Goal: Information Seeking & Learning: Learn about a topic

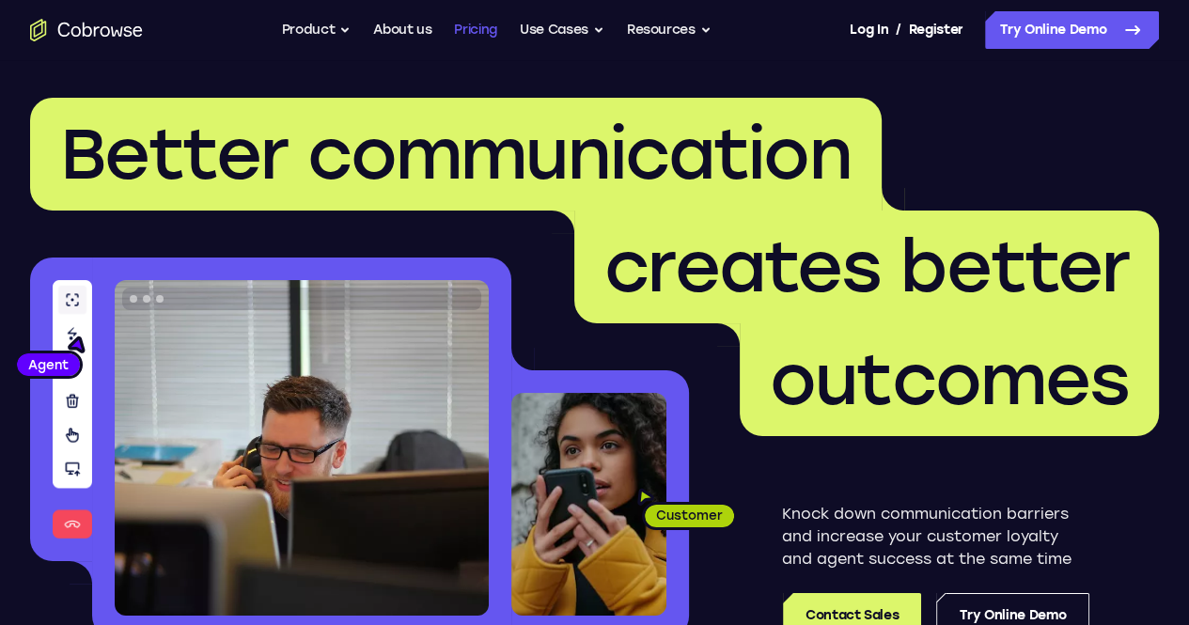
click at [468, 27] on link "Pricing" at bounding box center [475, 30] width 43 height 38
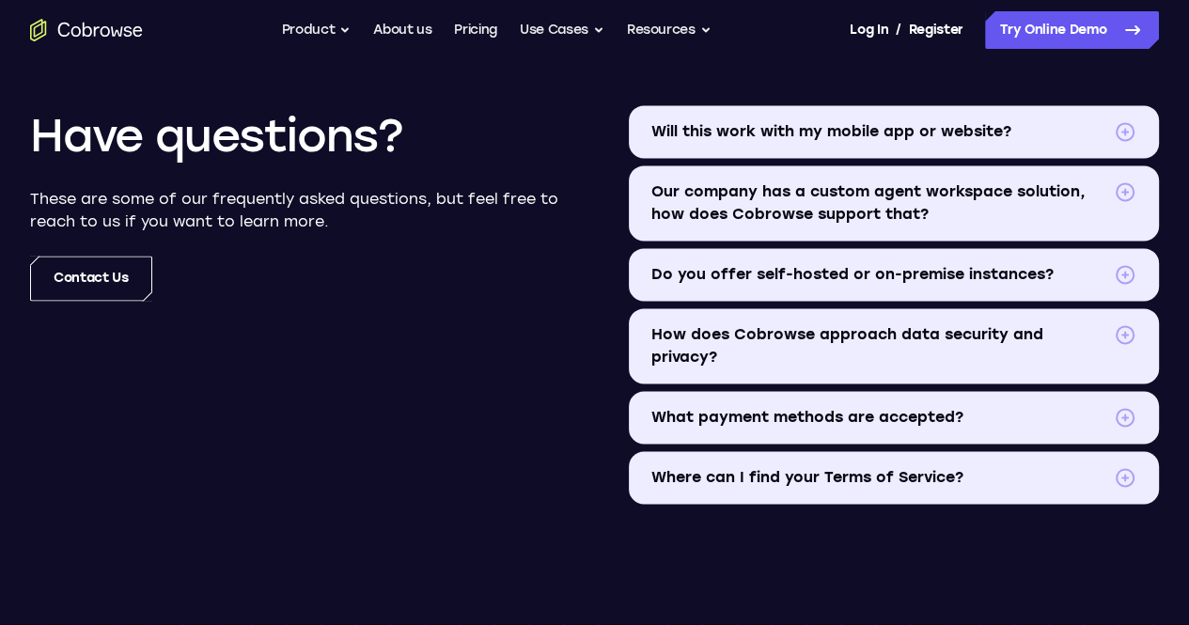
scroll to position [2242, 0]
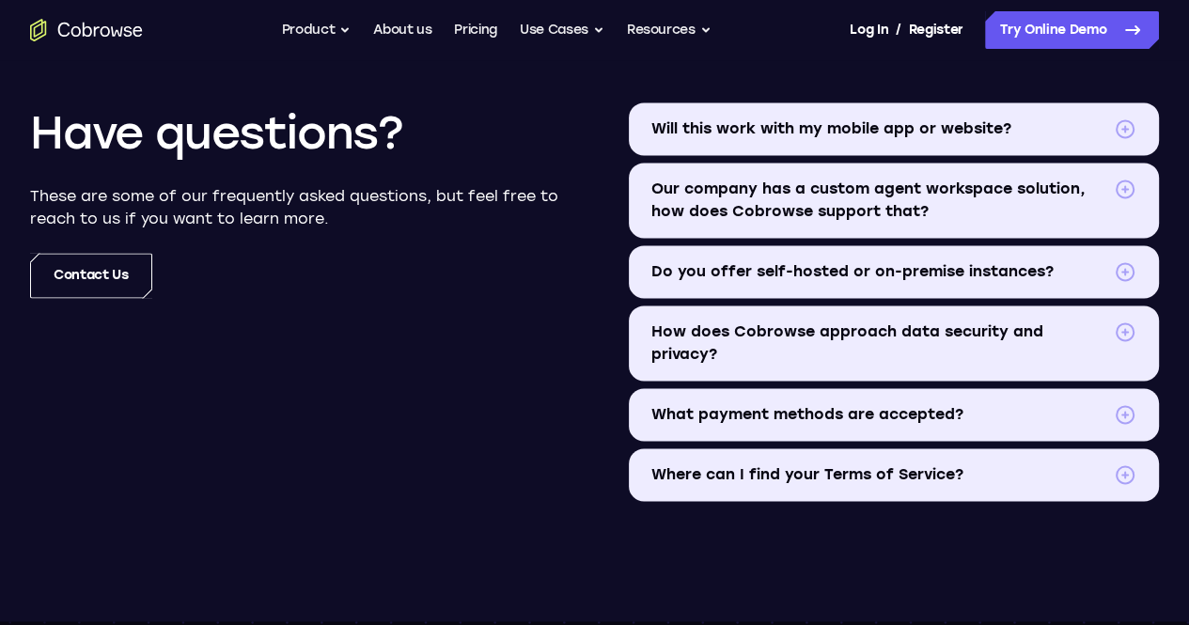
click at [1113, 279] on span at bounding box center [1124, 271] width 23 height 23
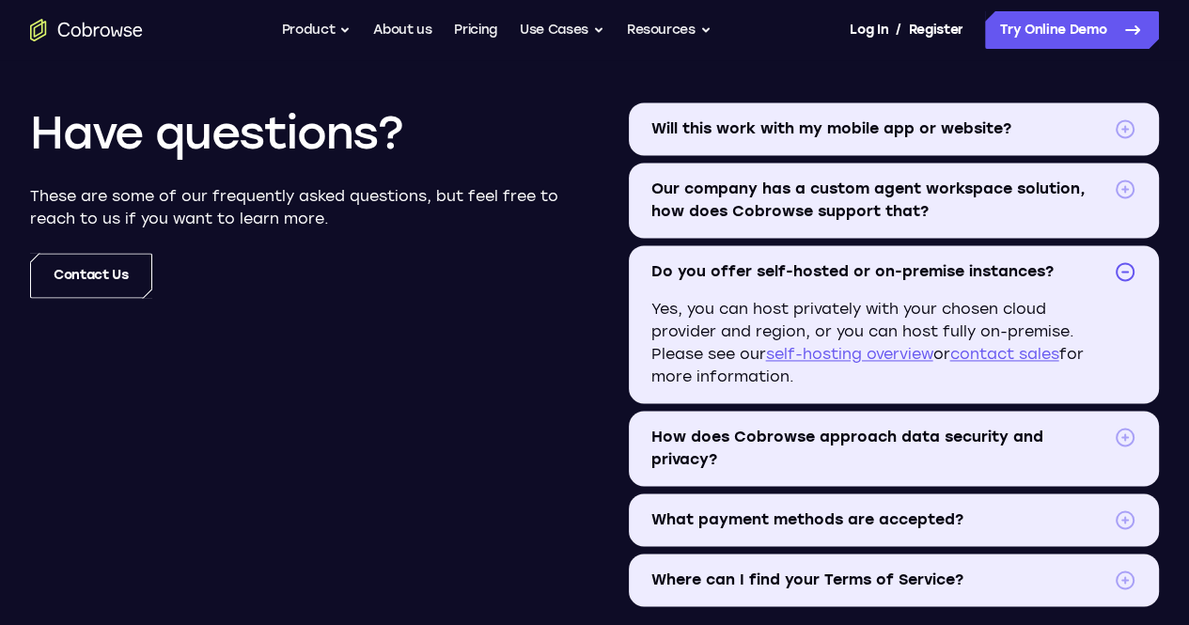
click at [1113, 275] on span at bounding box center [1124, 271] width 23 height 23
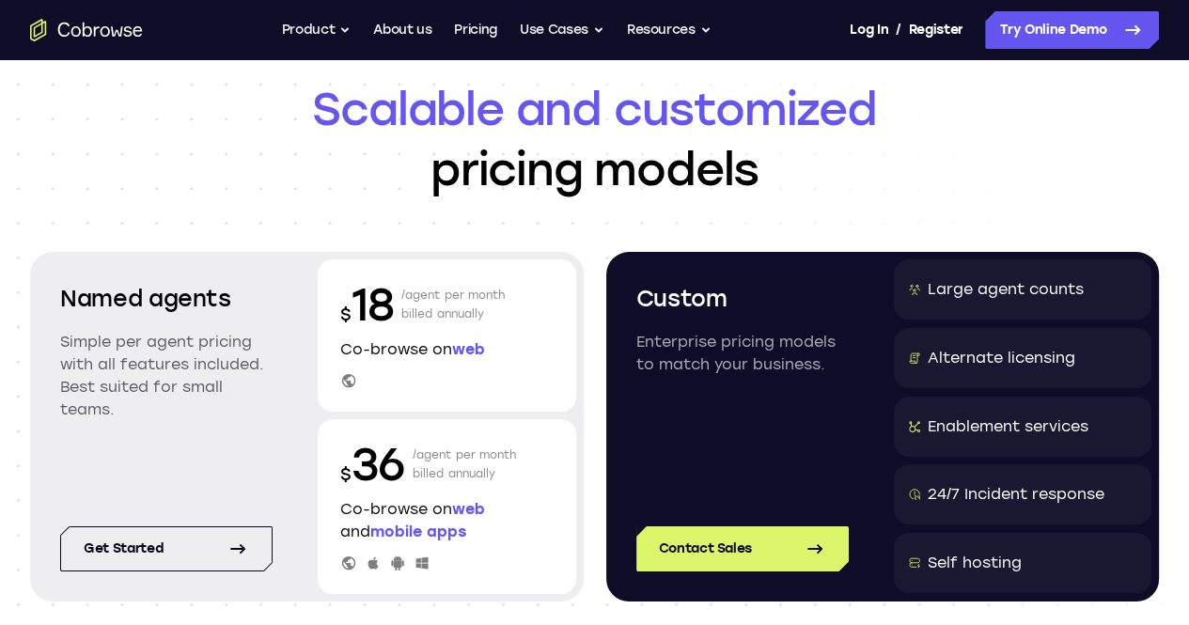
scroll to position [0, 0]
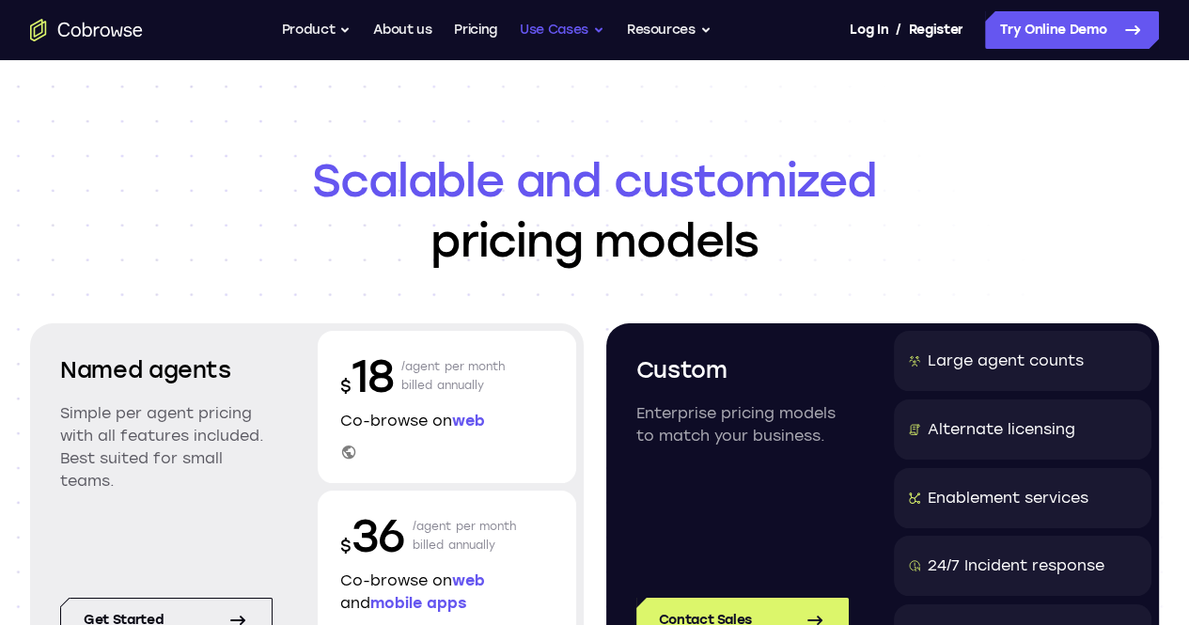
click at [593, 35] on button "Use Cases" at bounding box center [562, 30] width 85 height 38
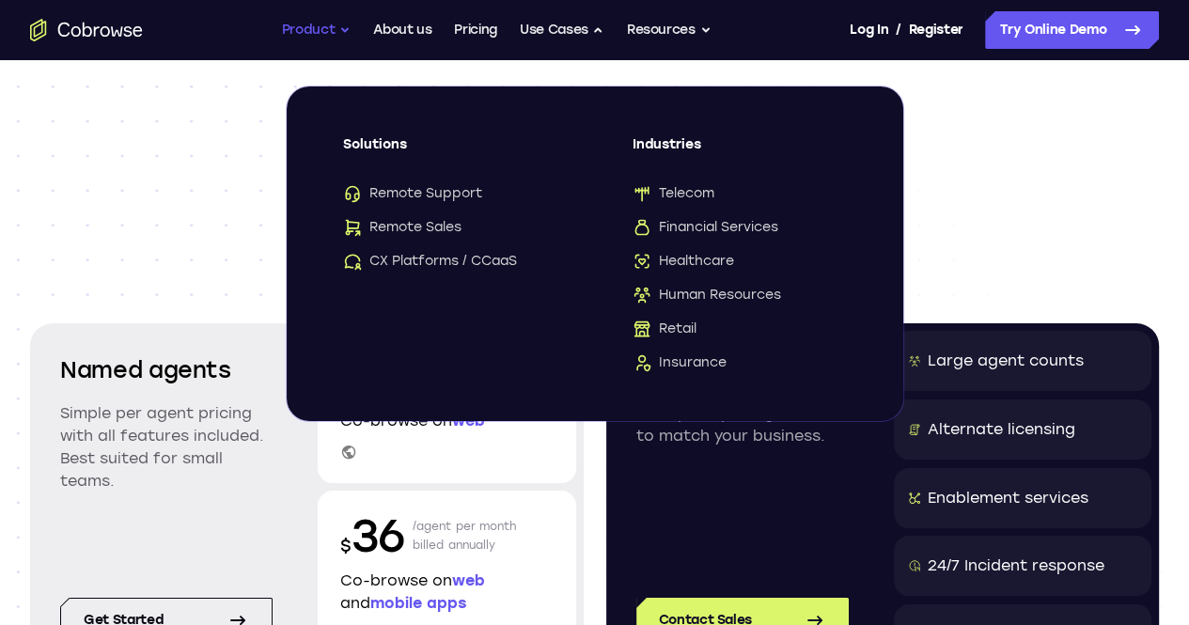
click at [336, 29] on button "Product" at bounding box center [317, 30] width 70 height 38
